Goal: Transaction & Acquisition: Purchase product/service

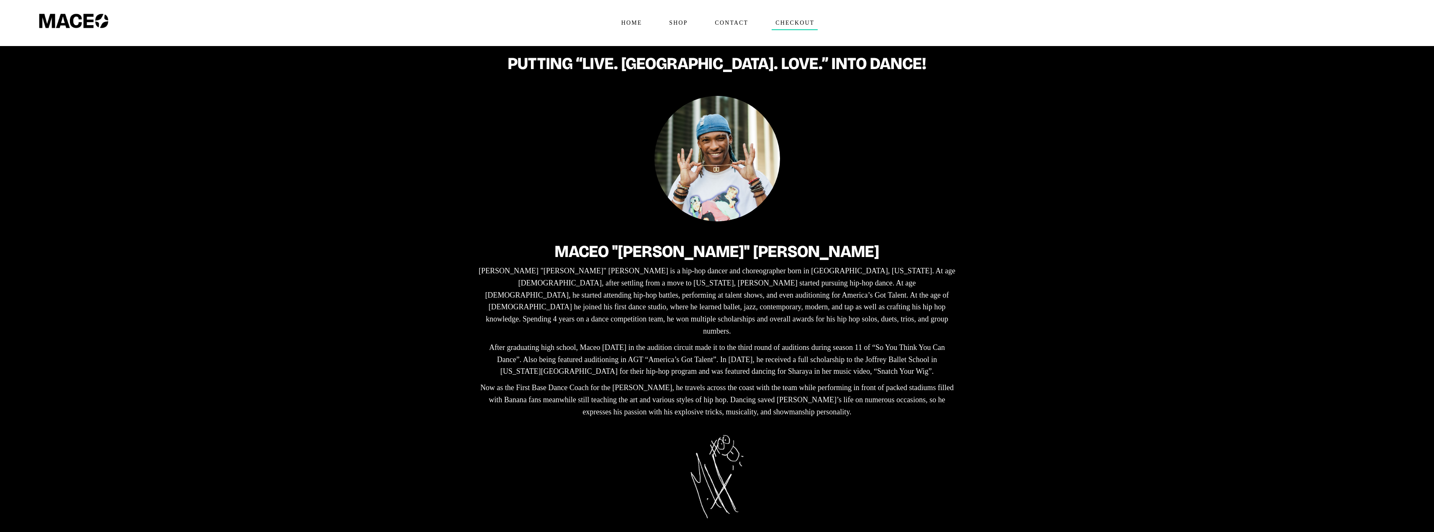
click at [784, 22] on span "Checkout" at bounding box center [794, 22] width 46 height 13
